Goal: Task Accomplishment & Management: Manage account settings

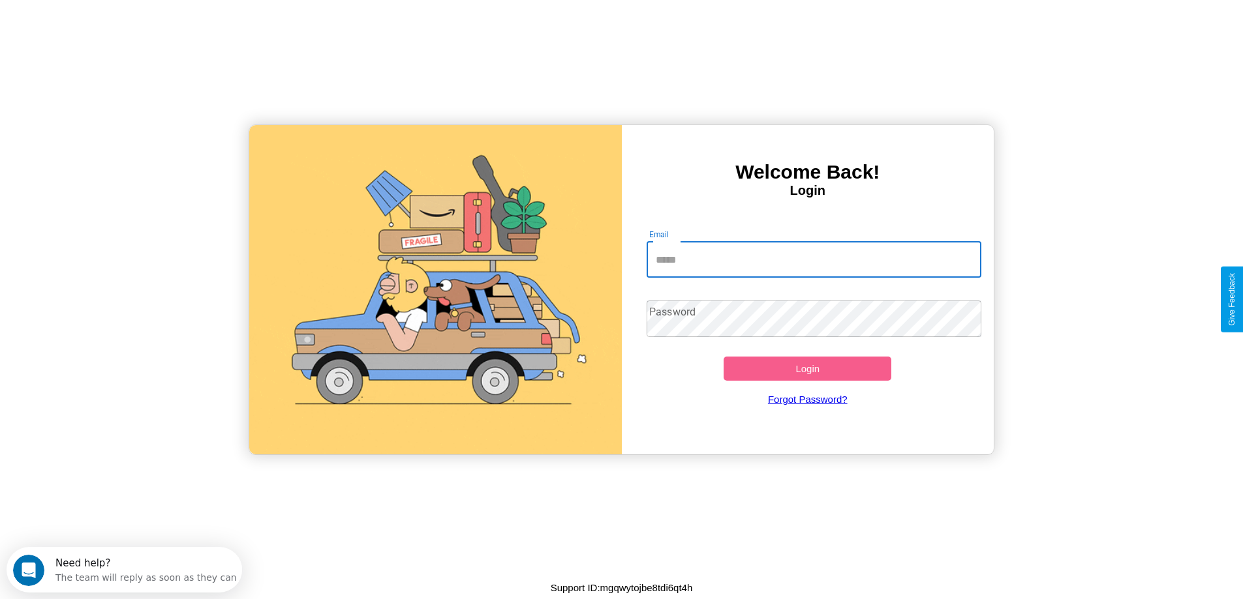
click at [813, 260] on input "Email" at bounding box center [813, 259] width 335 height 37
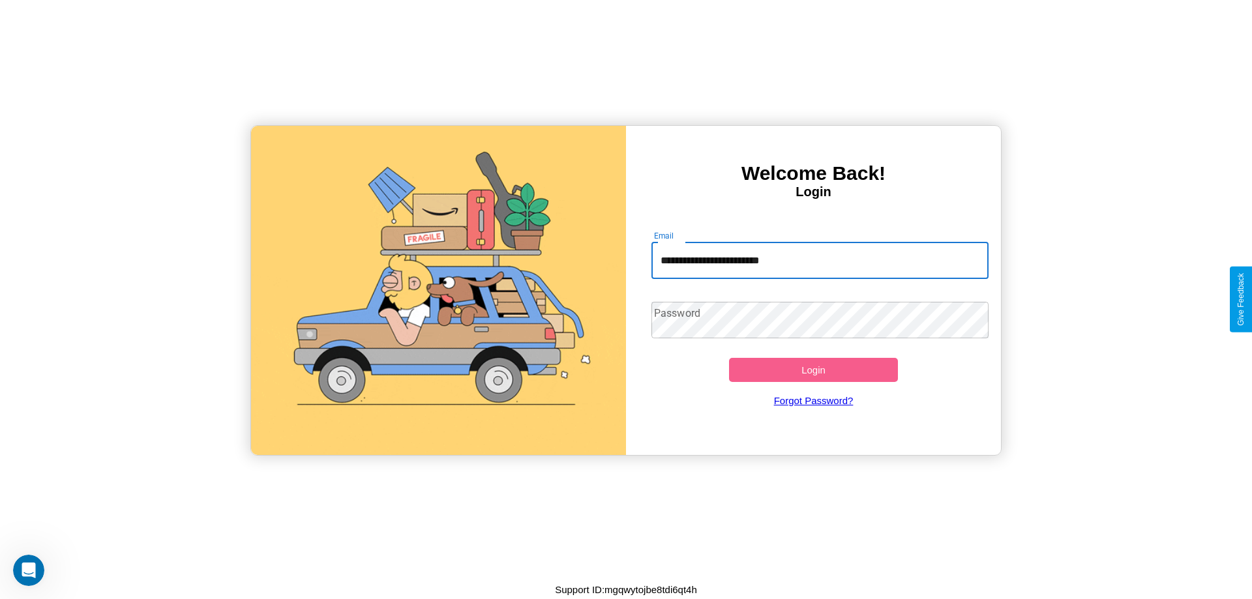
type input "**********"
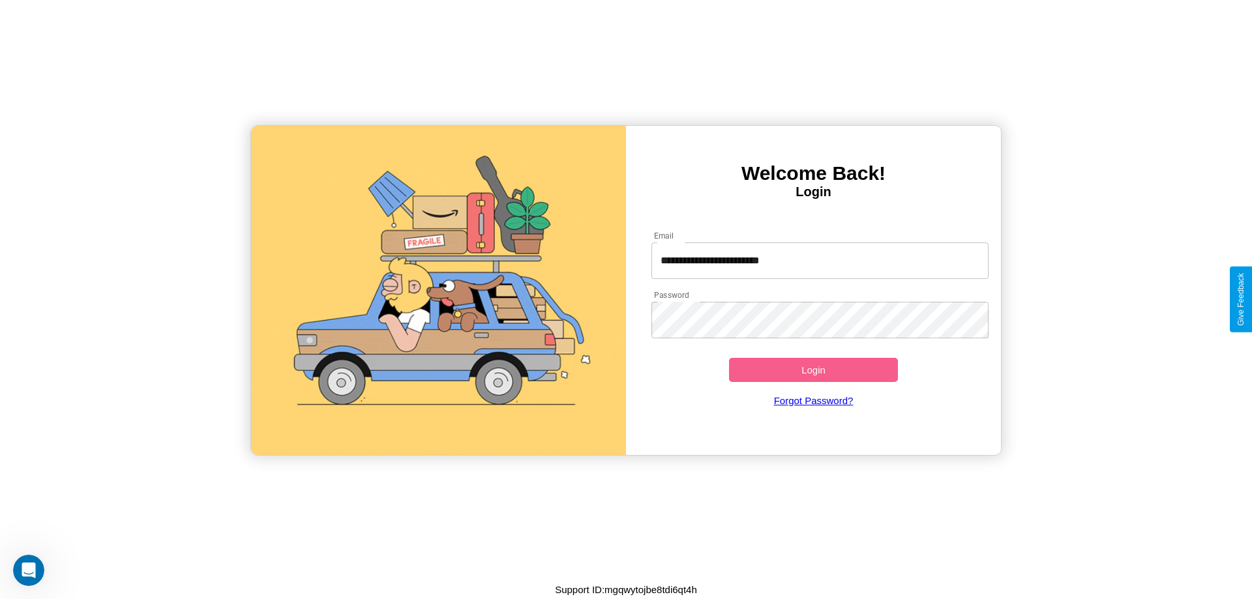
click at [813, 370] on button "Login" at bounding box center [813, 370] width 169 height 24
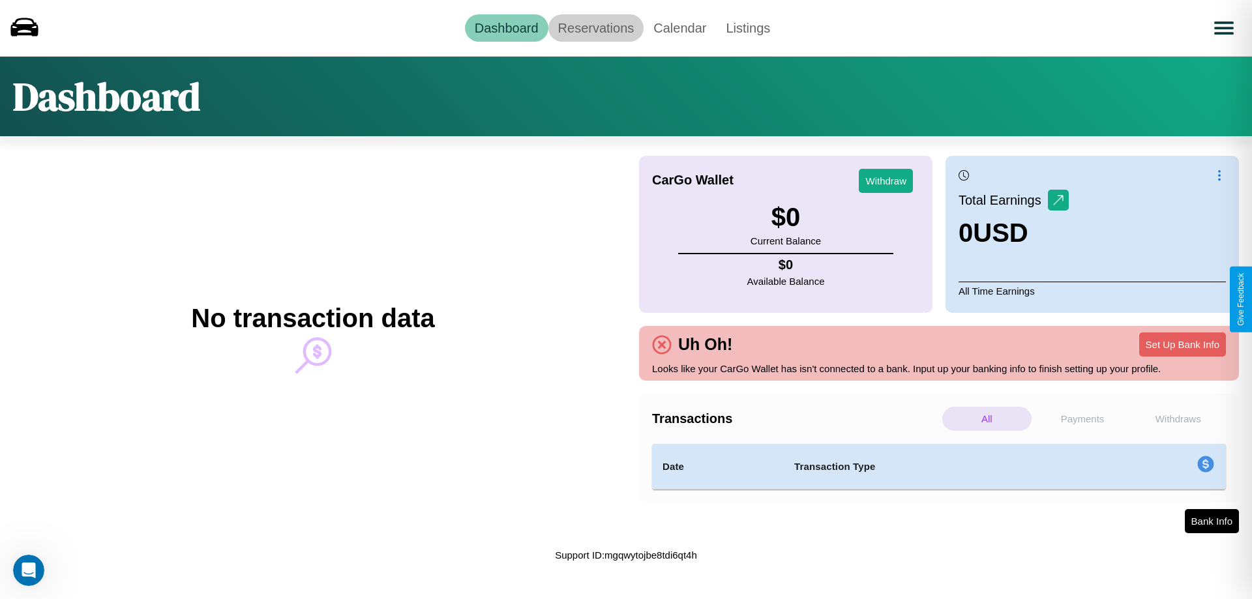
click at [596, 27] on link "Reservations" at bounding box center [597, 27] width 96 height 27
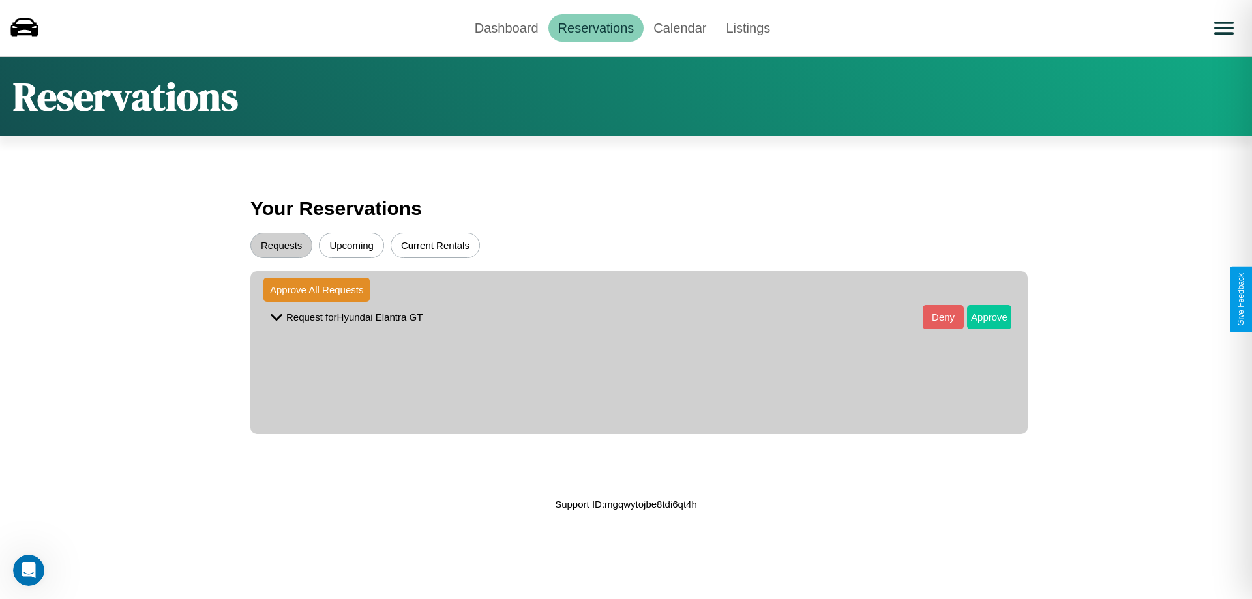
click at [980, 317] on button "Approve" at bounding box center [989, 317] width 44 height 24
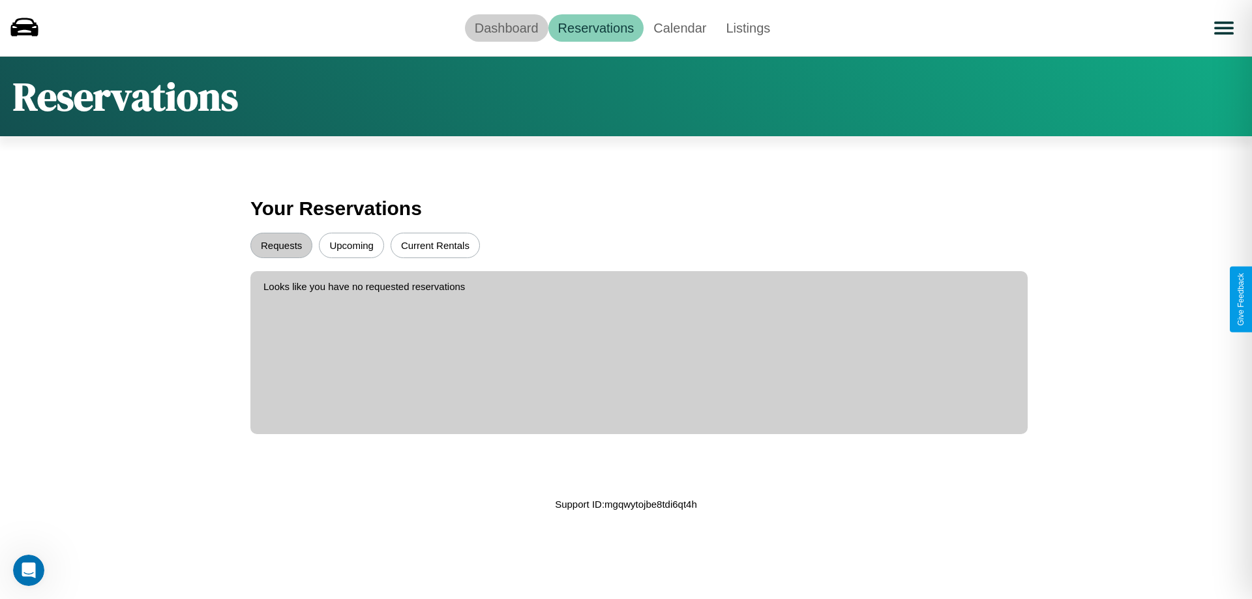
click at [506, 27] on link "Dashboard" at bounding box center [506, 27] width 83 height 27
